Goal: Task Accomplishment & Management: Complete application form

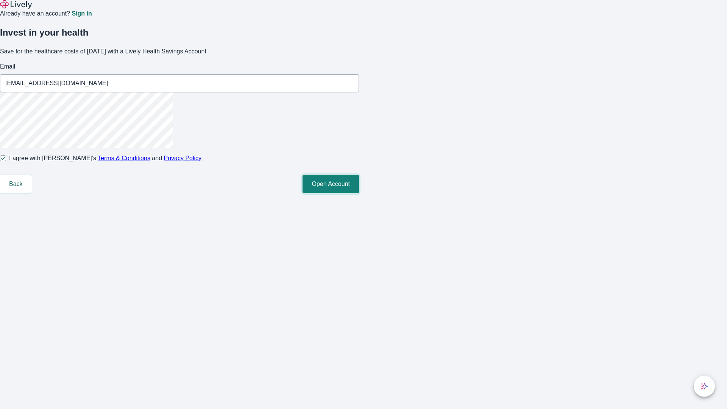
click at [359, 193] on button "Open Account" at bounding box center [330, 184] width 56 height 18
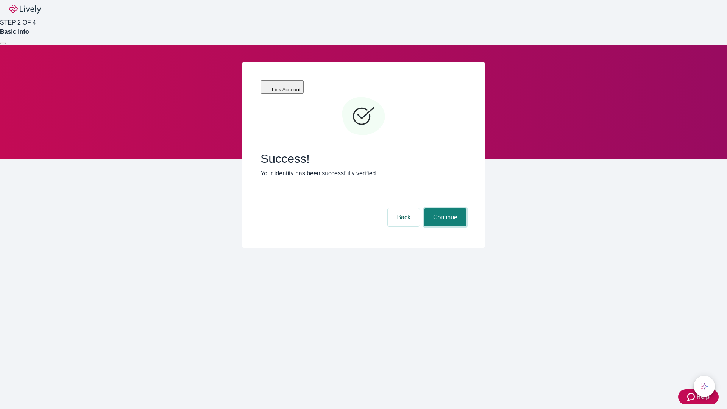
click at [444, 208] on button "Continue" at bounding box center [445, 217] width 42 height 18
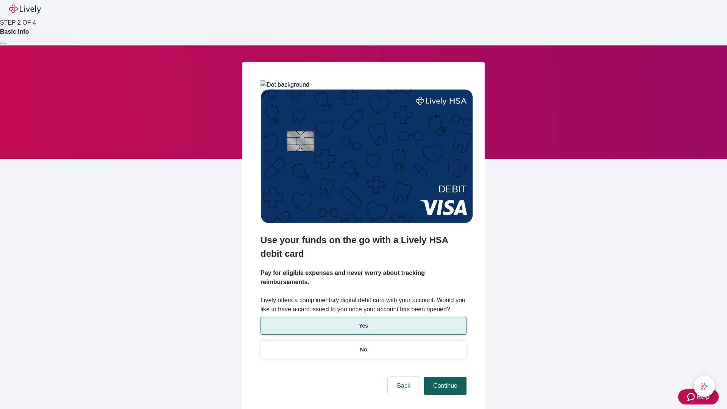
click at [363, 322] on p "Yes" at bounding box center [363, 326] width 9 height 8
click at [444, 377] on button "Continue" at bounding box center [445, 386] width 42 height 18
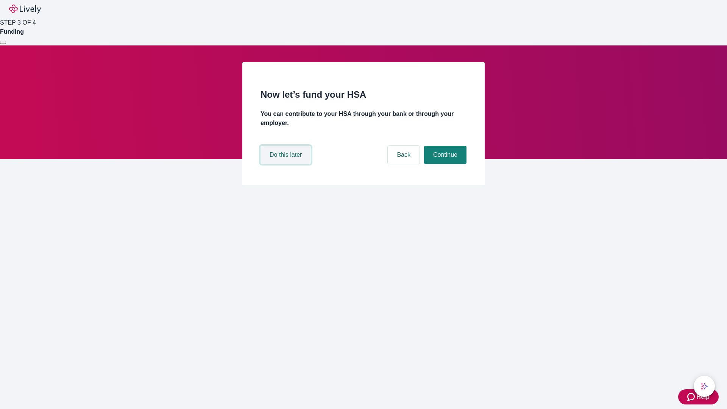
click at [286, 164] on button "Do this later" at bounding box center [285, 155] width 50 height 18
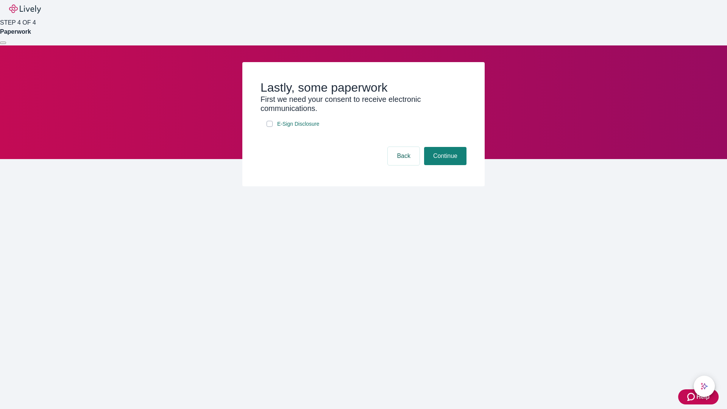
click at [269, 127] on input "E-Sign Disclosure" at bounding box center [269, 124] width 6 height 6
checkbox input "true"
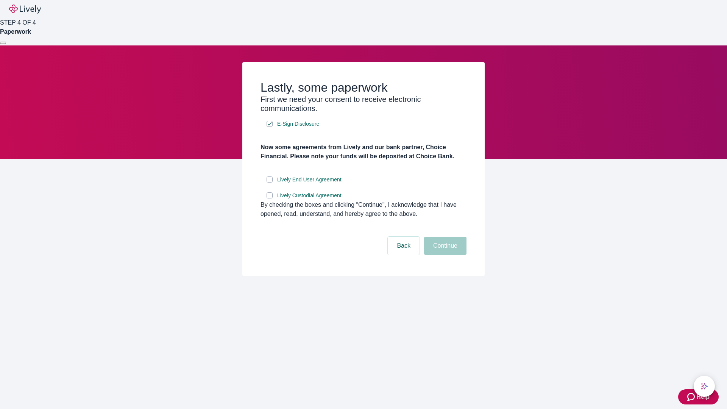
click at [269, 182] on input "Lively End User Agreement" at bounding box center [269, 179] width 6 height 6
checkbox input "true"
click at [269, 198] on input "Lively Custodial Agreement" at bounding box center [269, 195] width 6 height 6
checkbox input "true"
click at [444, 255] on button "Continue" at bounding box center [445, 246] width 42 height 18
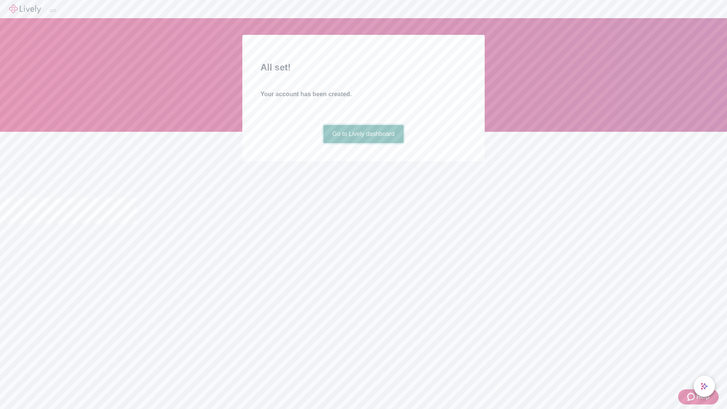
click at [363, 143] on link "Go to Lively dashboard" at bounding box center [363, 134] width 81 height 18
